Goal: Task Accomplishment & Management: Use online tool/utility

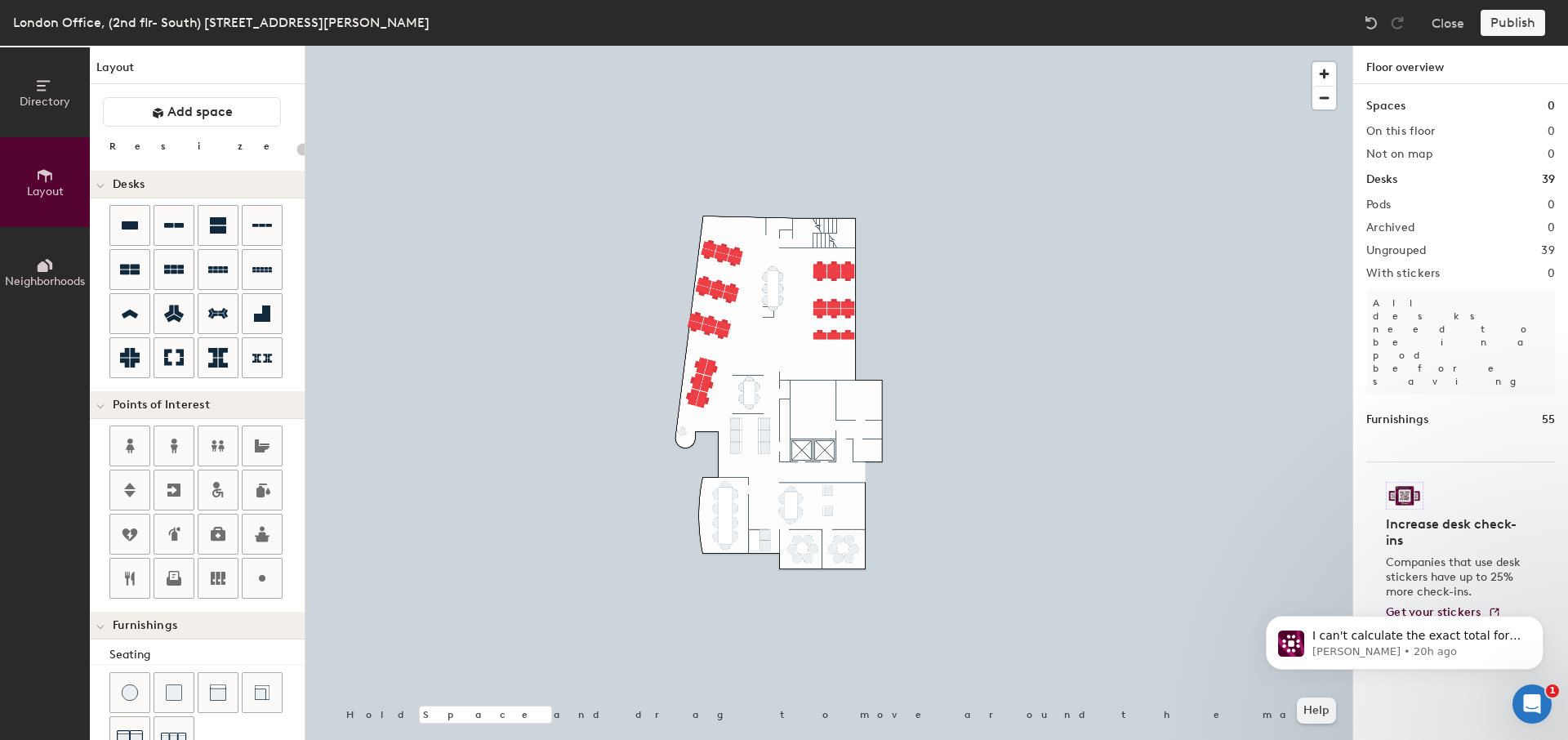
click at [1510, 22] on div "Publish" at bounding box center [1517, 22] width 75 height 26
click at [1509, 20] on div "Publish" at bounding box center [1517, 22] width 75 height 26
click at [1524, 19] on div "Publish" at bounding box center [1517, 22] width 75 height 26
click at [1517, 21] on div "Publish" at bounding box center [1517, 22] width 75 height 26
click at [1505, 21] on div "Publish" at bounding box center [1517, 22] width 75 height 26
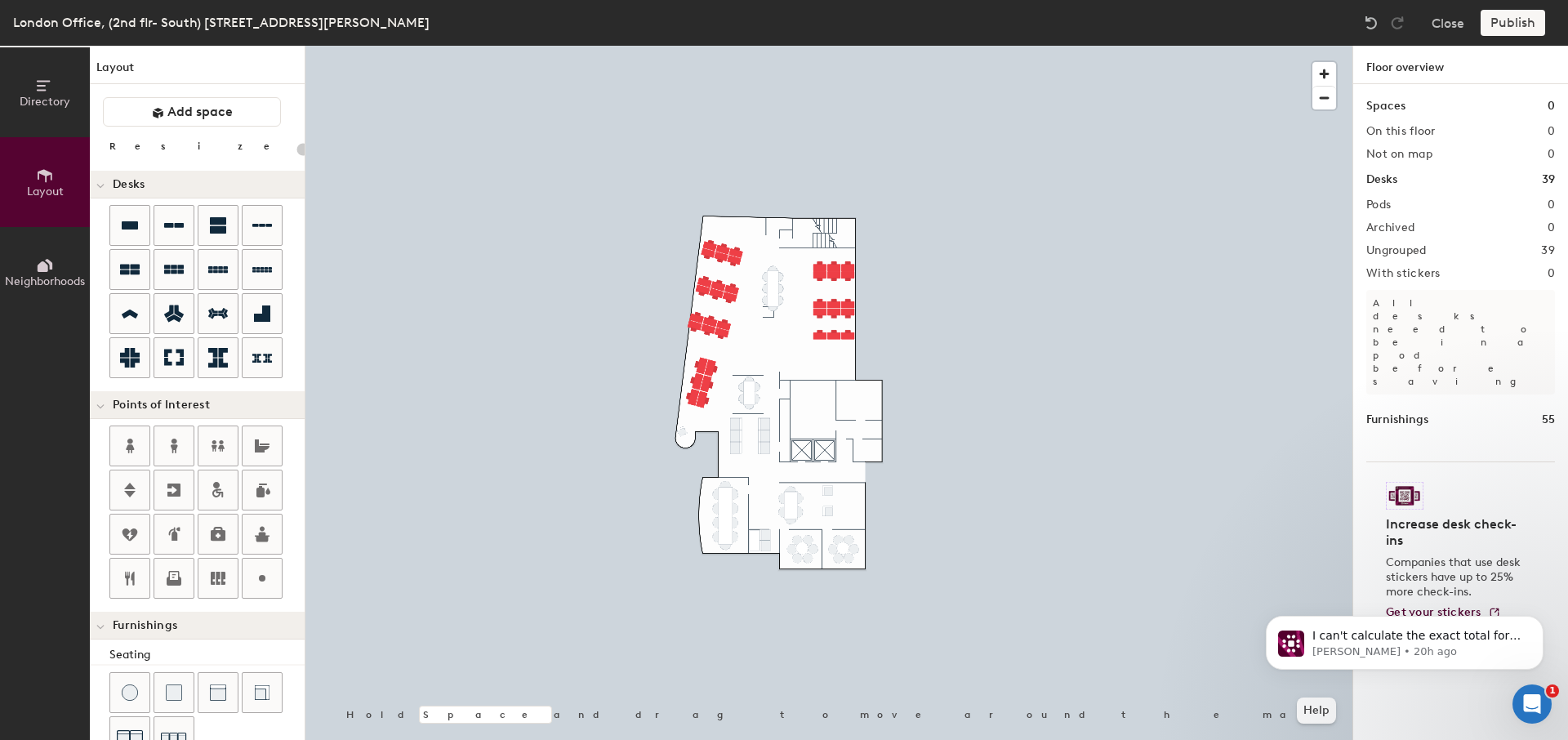
click at [1507, 20] on div "Publish" at bounding box center [1517, 22] width 75 height 26
click at [1516, 19] on div "Publish" at bounding box center [1517, 22] width 75 height 26
click at [704, 46] on div at bounding box center [829, 46] width 1047 height 0
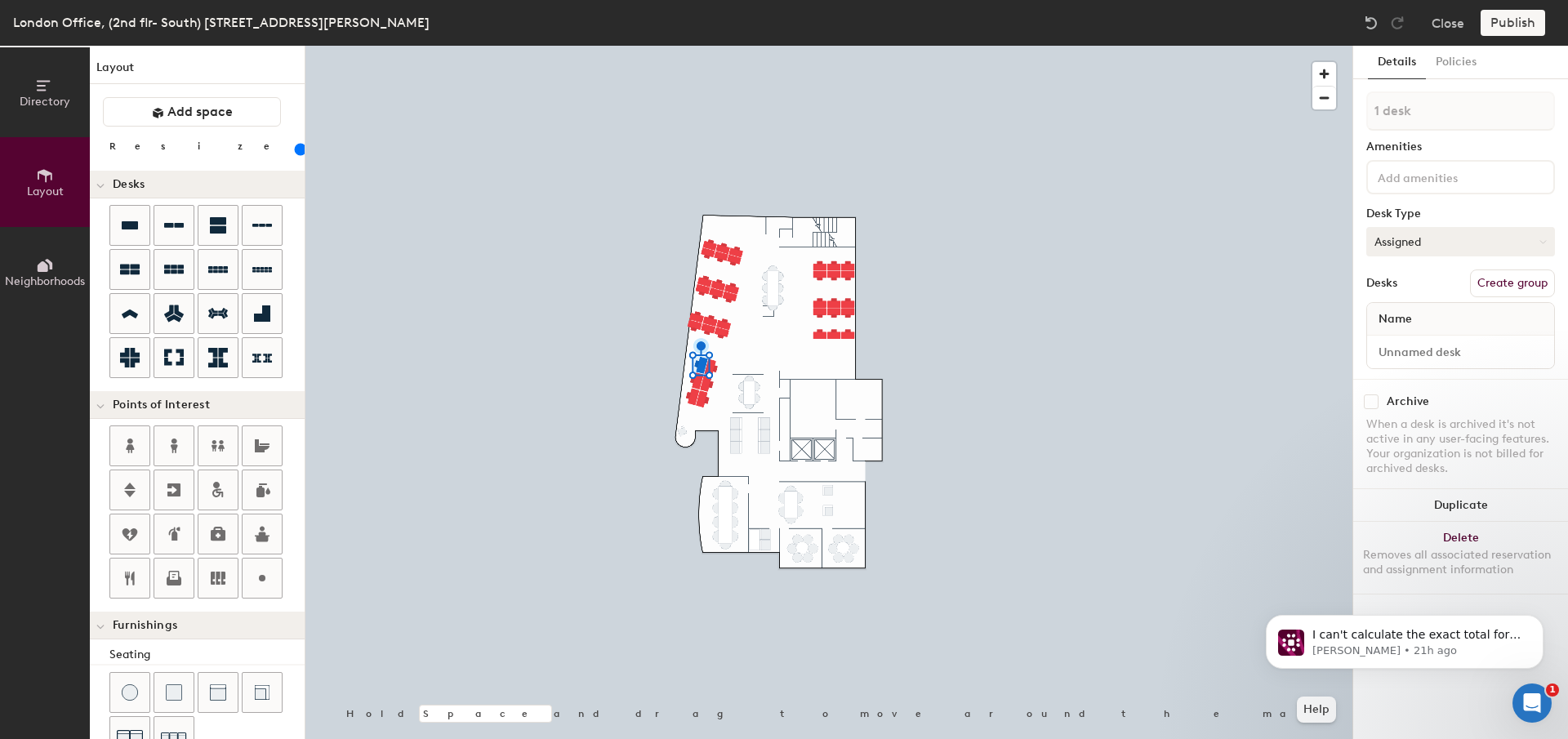
click at [1406, 237] on button "Assigned" at bounding box center [1461, 241] width 189 height 29
click at [1406, 237] on button "Assigned" at bounding box center [1461, 241] width 189 height 29
click at [1391, 180] on input at bounding box center [1448, 177] width 147 height 20
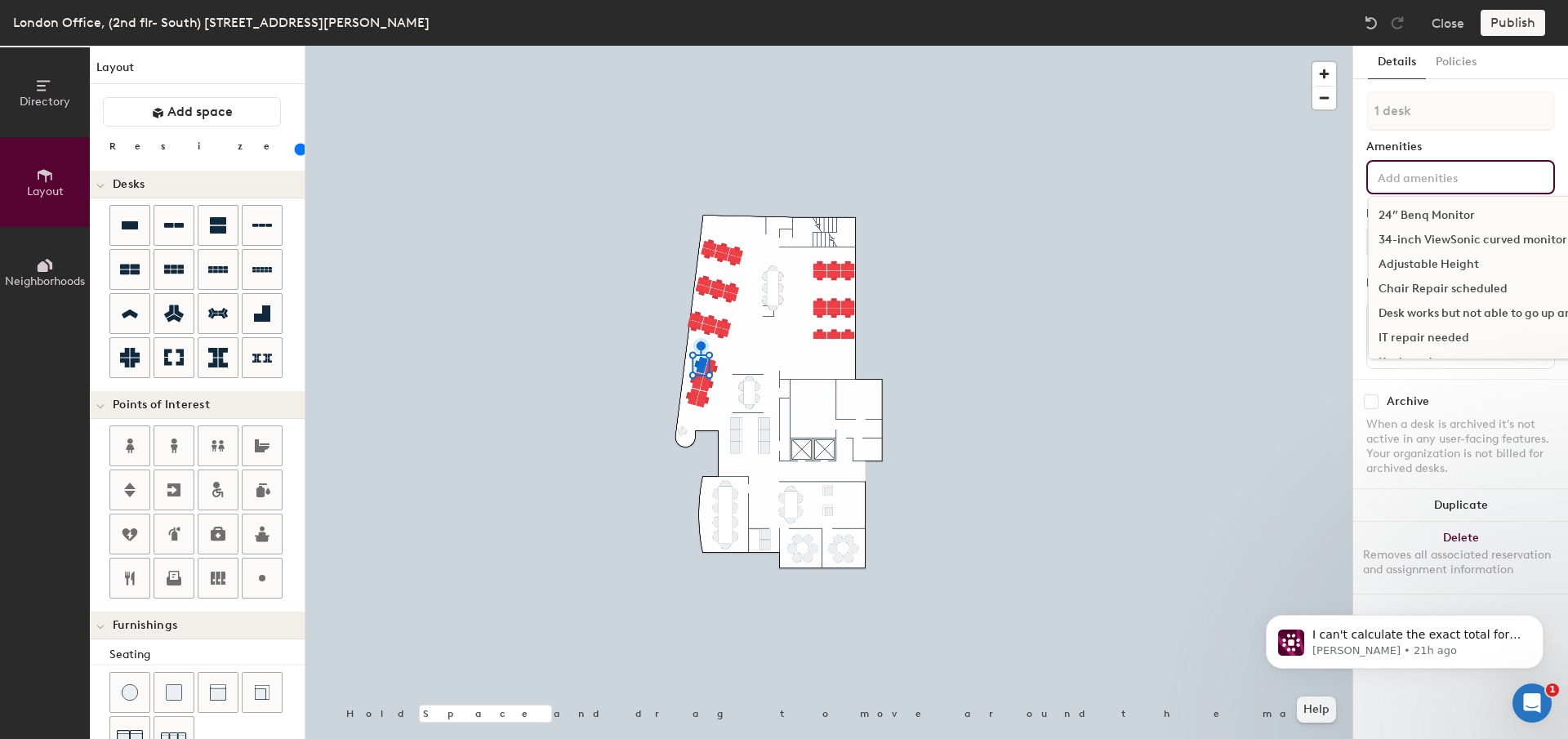
click at [1399, 169] on input at bounding box center [1448, 177] width 147 height 20
click at [1399, 150] on div "Amenities" at bounding box center [1461, 146] width 189 height 13
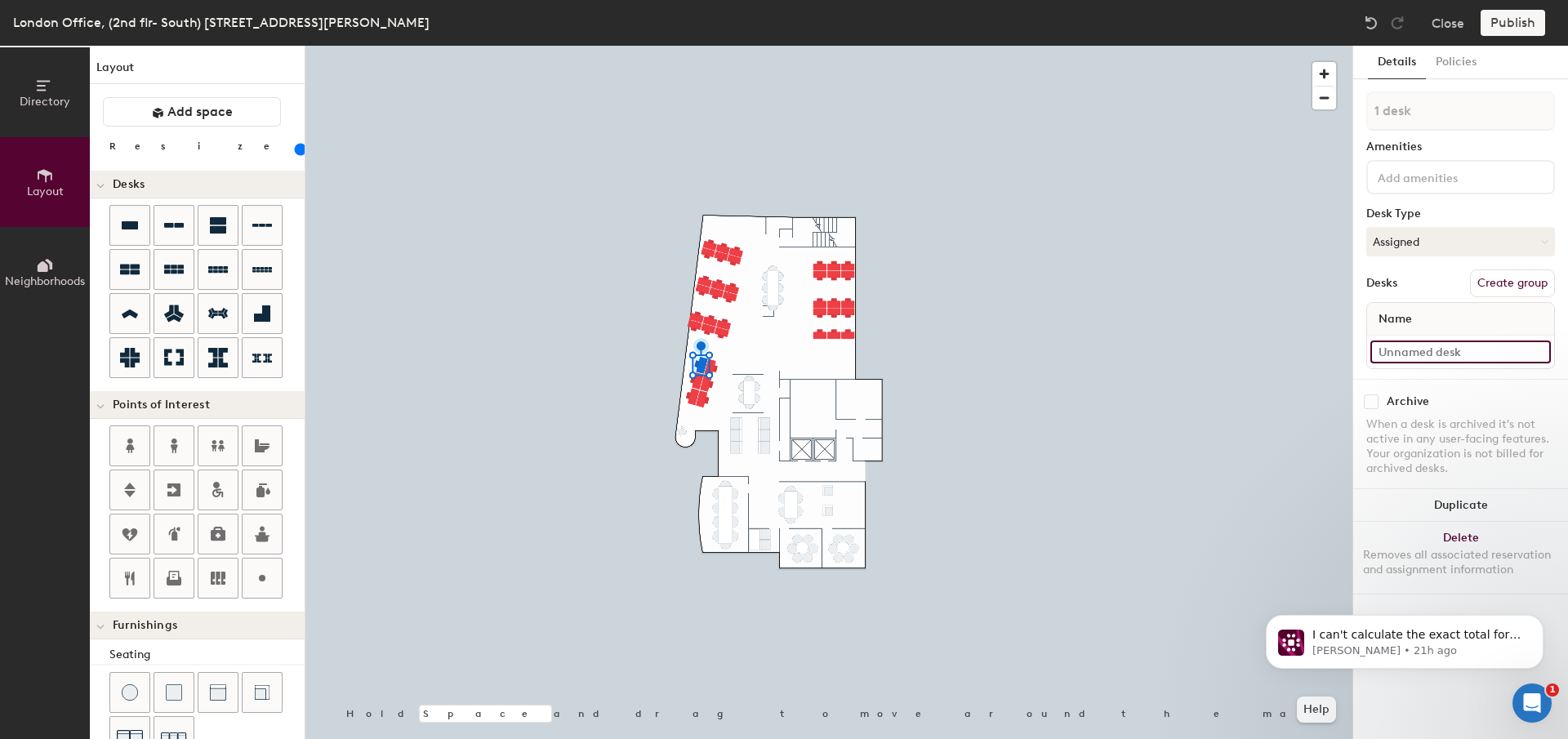
click at [1405, 350] on input at bounding box center [1460, 352] width 180 height 23
click at [1405, 240] on button "Assigned" at bounding box center [1461, 241] width 189 height 29
click at [1399, 335] on div "Hoteled" at bounding box center [1449, 342] width 163 height 25
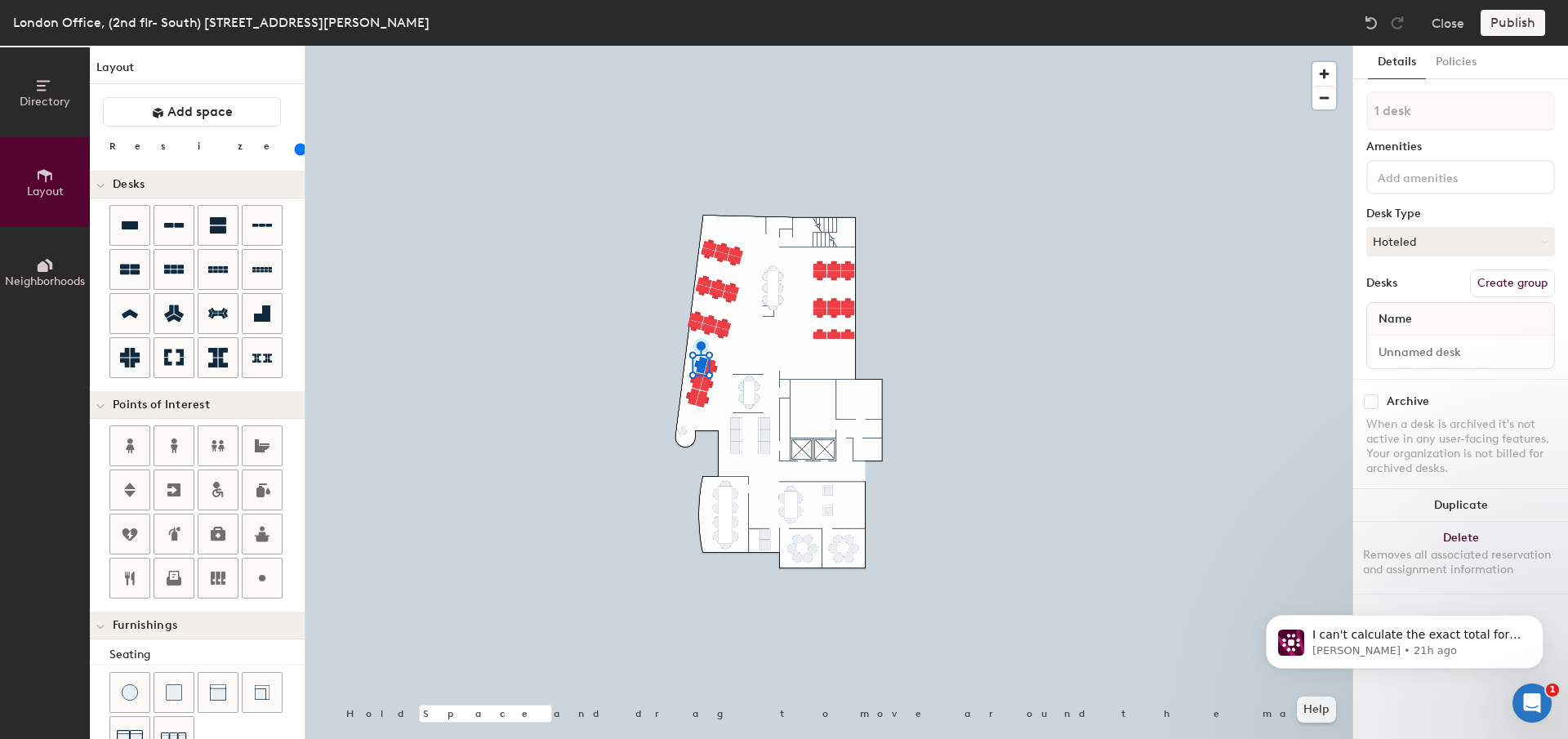
click at [1501, 287] on button "Create group" at bounding box center [1512, 283] width 85 height 28
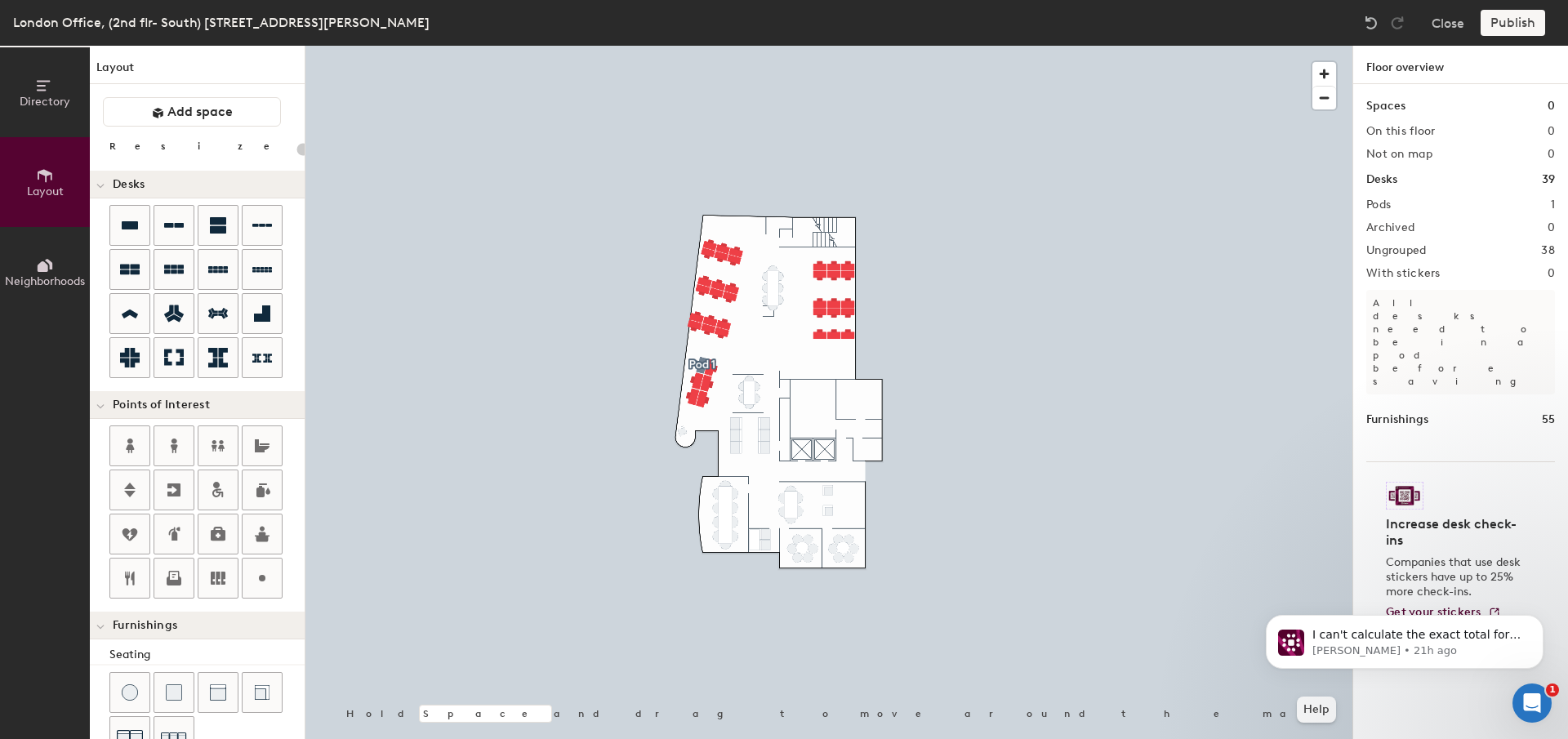
type input "20"
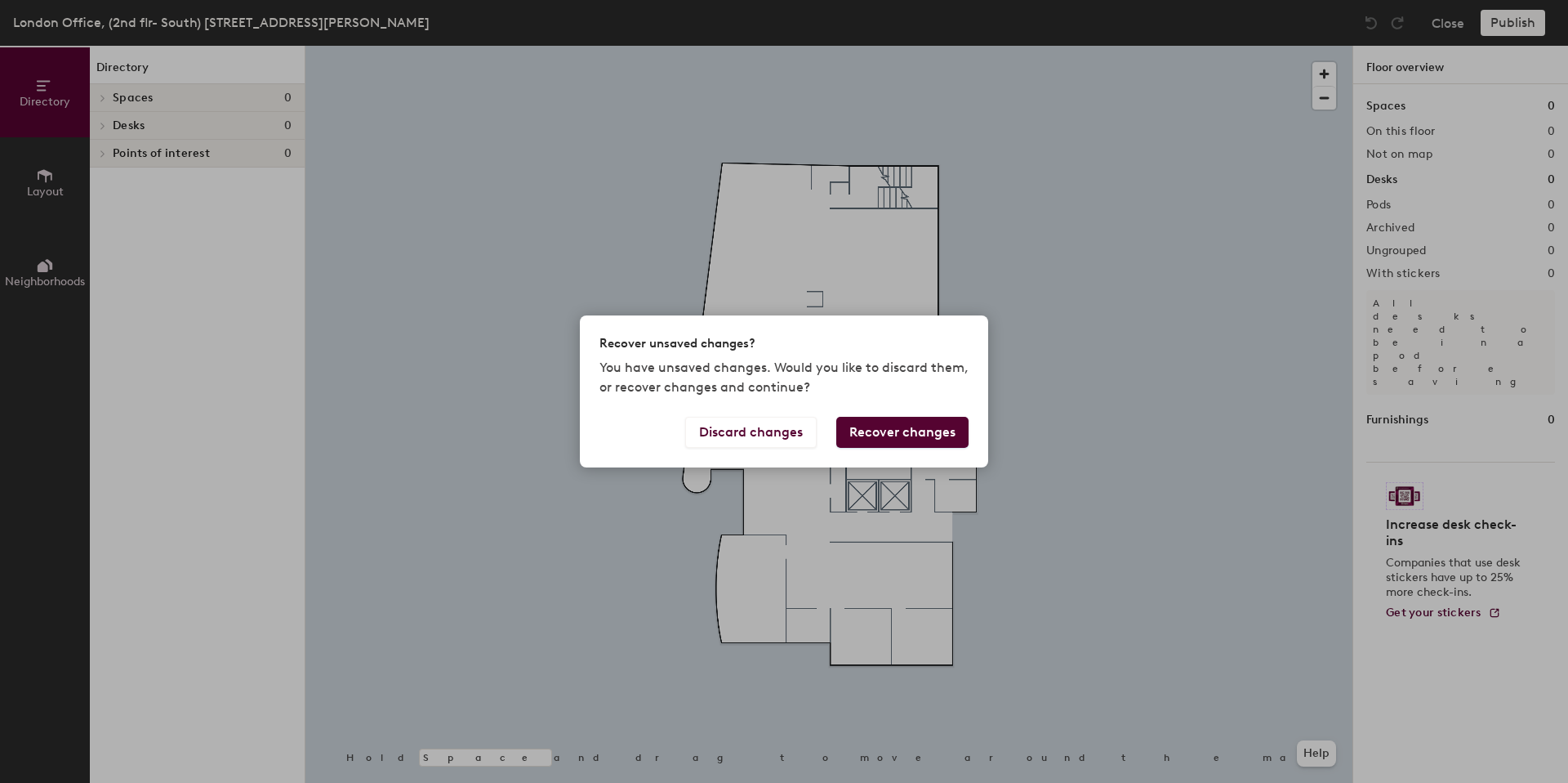
click at [900, 430] on button "Recover changes" at bounding box center [902, 431] width 132 height 31
